Goal: Transaction & Acquisition: Book appointment/travel/reservation

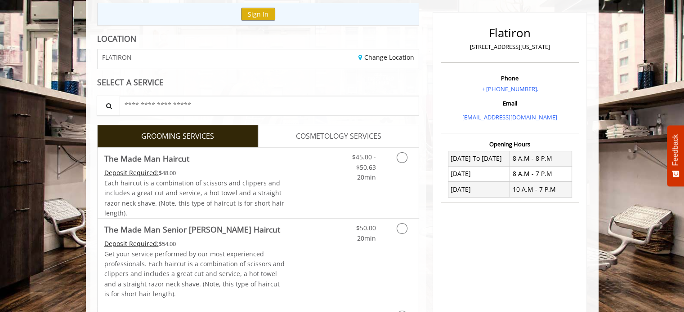
scroll to position [120, 0]
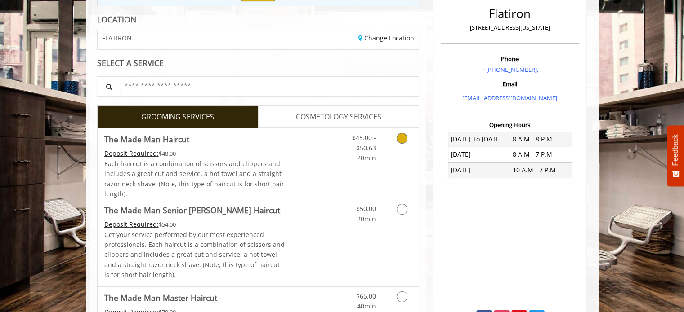
click at [404, 136] on icon "Grooming services" at bounding box center [402, 138] width 11 height 11
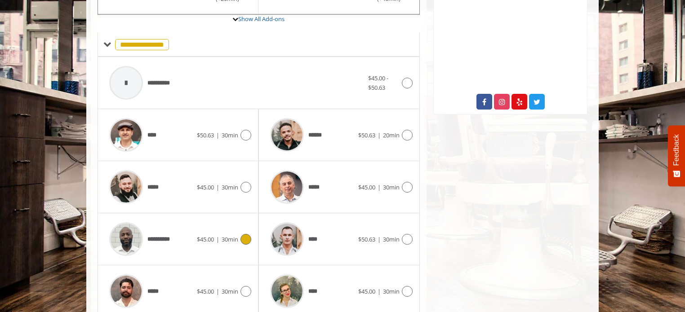
scroll to position [314, 0]
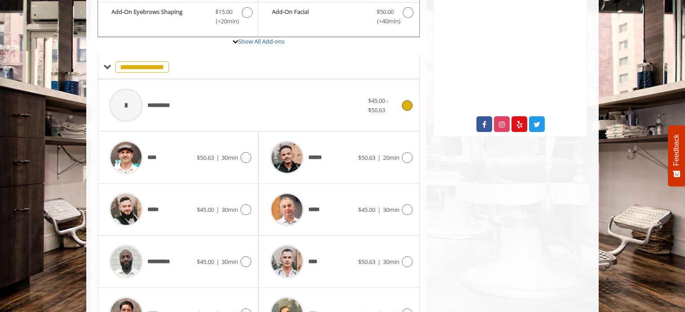
click at [406, 109] on div "$45.00 - $50.63" at bounding box center [390, 105] width 44 height 19
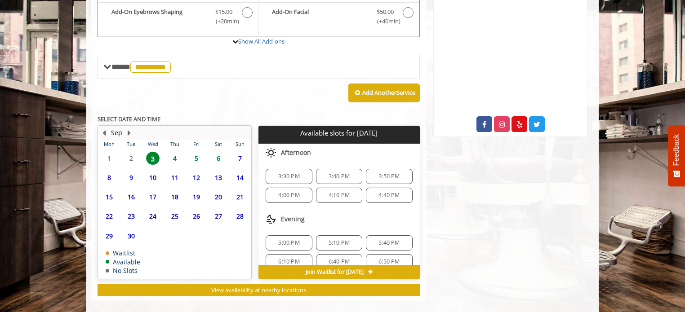
click at [174, 156] on span "4" at bounding box center [174, 158] width 13 height 13
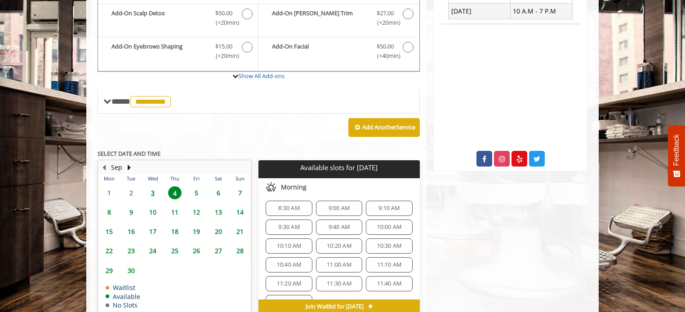
scroll to position [4, 0]
click at [289, 208] on span "8:30 AM" at bounding box center [288, 207] width 21 height 7
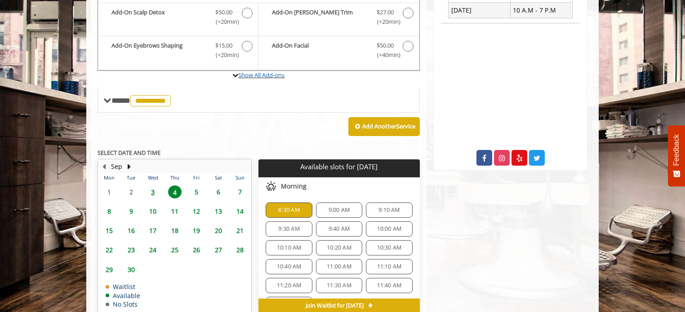
scroll to position [278, 0]
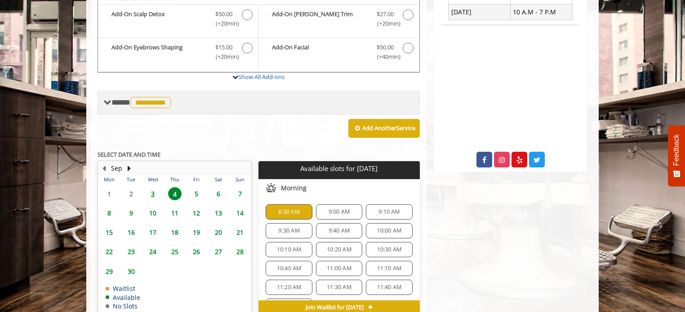
click at [115, 98] on span "**********" at bounding box center [142, 102] width 62 height 8
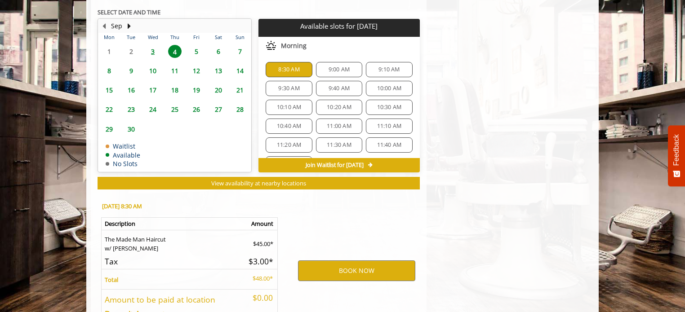
scroll to position [735, 0]
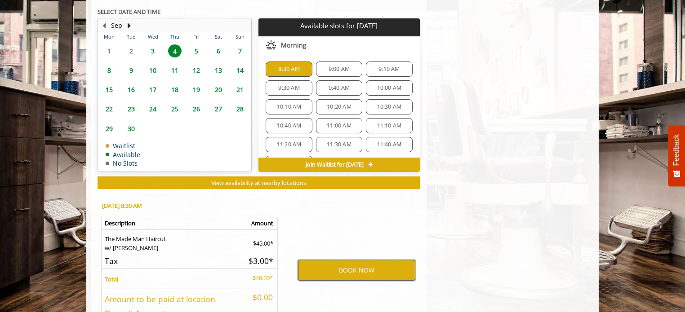
click at [352, 270] on button "BOOK NOW" at bounding box center [356, 270] width 117 height 21
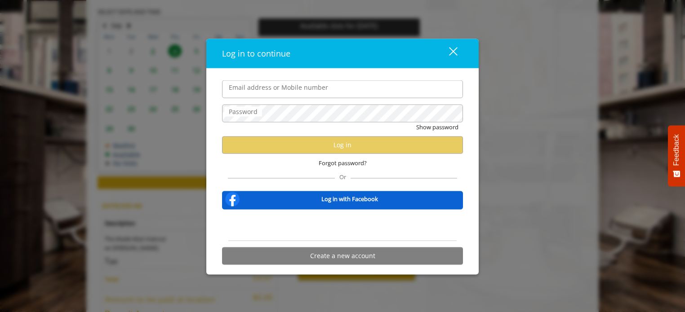
type input "**********"
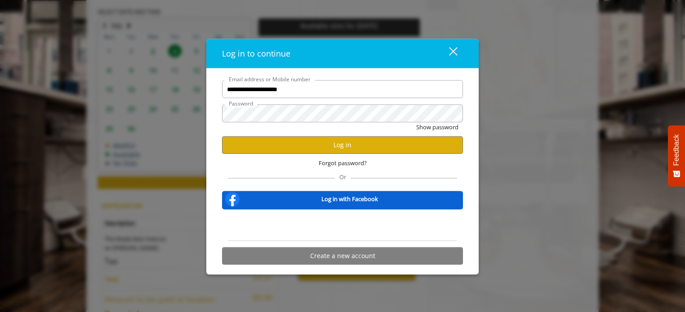
scroll to position [0, 0]
click at [348, 151] on button "Log in" at bounding box center [342, 145] width 241 height 18
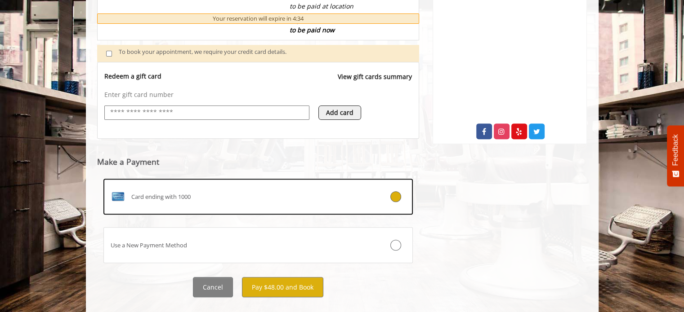
scroll to position [322, 0]
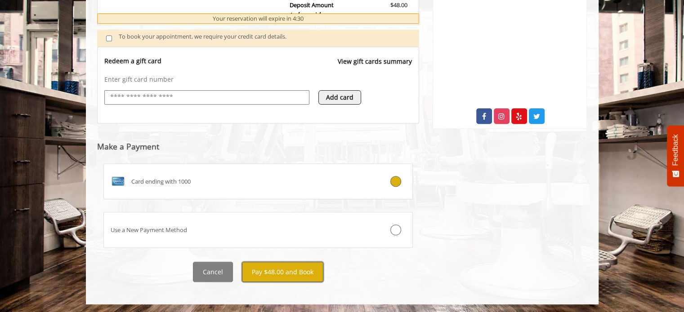
click at [272, 273] on button "Pay $48.00 and Book" at bounding box center [282, 272] width 81 height 20
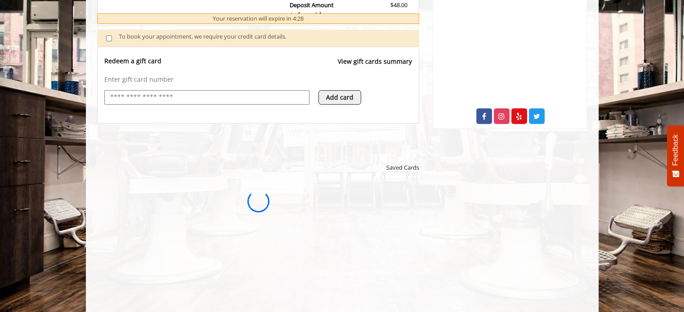
scroll to position [0, 0]
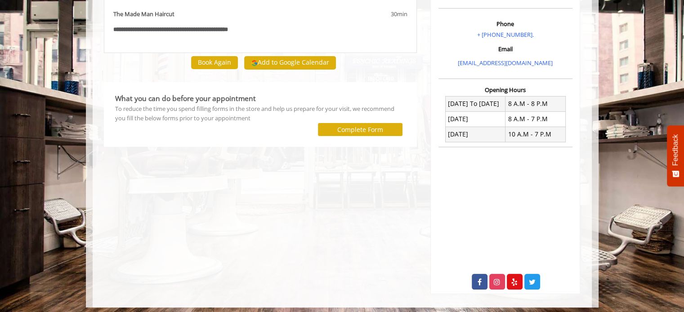
scroll to position [139, 0]
